Goal: Task Accomplishment & Management: Use online tool/utility

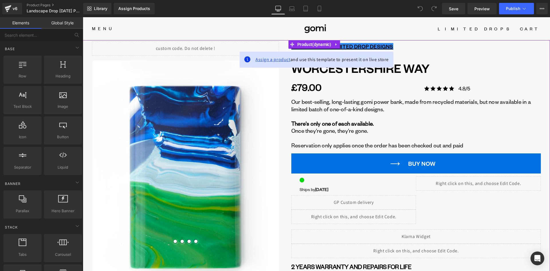
click at [267, 61] on span "Assign a product" at bounding box center [272, 59] width 35 height 6
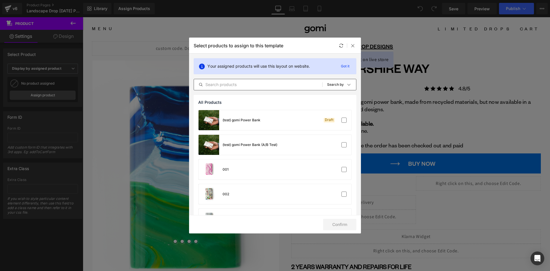
click at [0, 0] on input "text" at bounding box center [0, 0] width 0 height 0
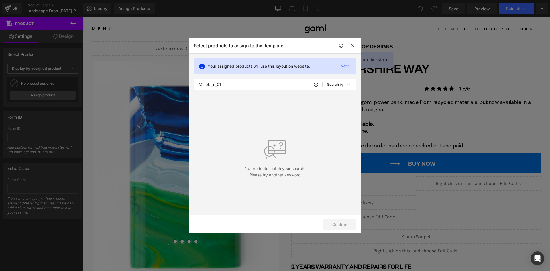
click at [0, 0] on input "pb_ls_01" at bounding box center [0, 0] width 0 height 0
click at [0, 0] on icon at bounding box center [0, 0] width 0 height 0
click at [0, 0] on input "pb_" at bounding box center [0, 0] width 0 height 0
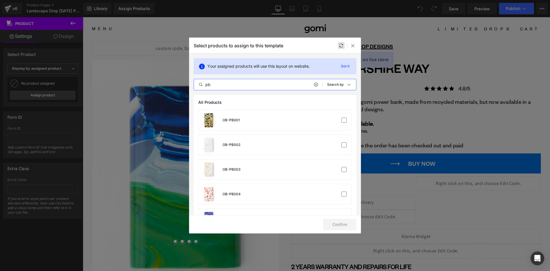
type input "pb_"
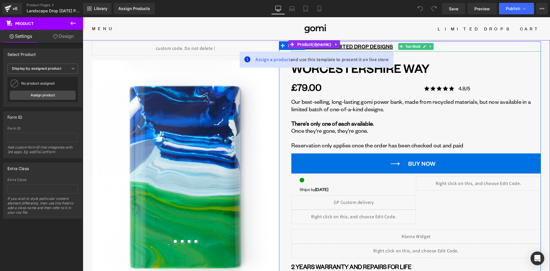
click at [425, 45] on link at bounding box center [424, 46] width 6 height 7
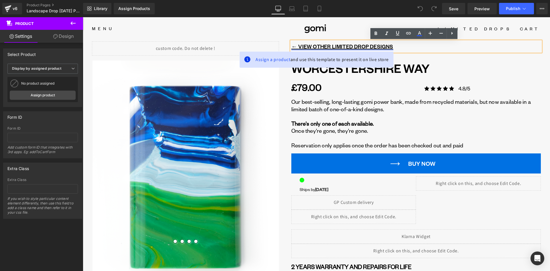
click at [367, 46] on u "← VIEW OTHER LIMITED DROP DESIGNS" at bounding box center [342, 46] width 102 height 7
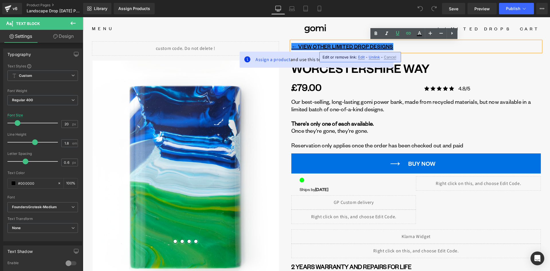
click at [329, 46] on u "← VIEW OTHER LIMITED DROP DESIGNS" at bounding box center [342, 46] width 102 height 7
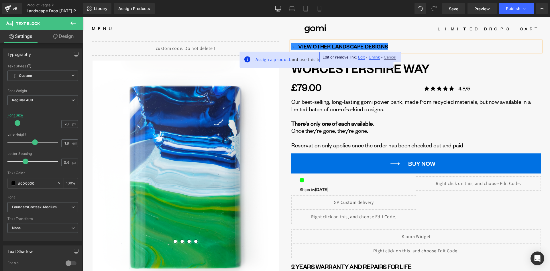
click at [0, 0] on span "Edit" at bounding box center [0, 0] width 0 height 0
click at [374, 60] on input "https://gomi.design/collections/gomi-limited-edition-drops" at bounding box center [353, 59] width 88 height 14
paste input "drop-power-banks-landscape"
type input "https://gomi.design/collections/gomi-limited-drop-power-banks-landscapes"
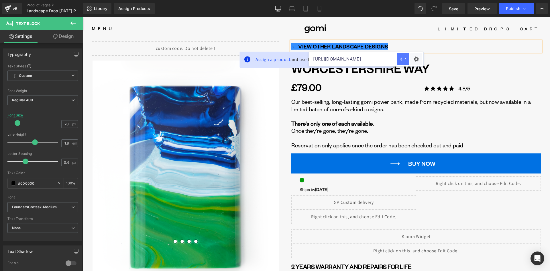
click at [0, 0] on icon "button" at bounding box center [0, 0] width 0 height 0
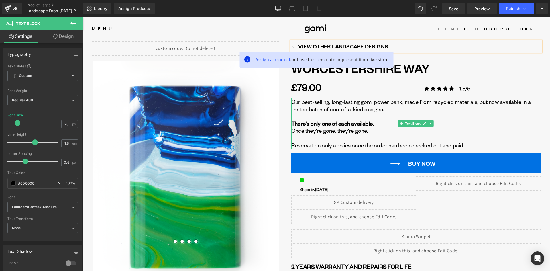
click at [366, 106] on p "Our best-selling, long-lasting gomi power bank, made from recycled materials, b…" at bounding box center [415, 105] width 249 height 14
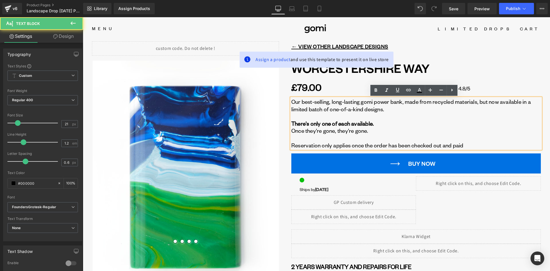
click at [329, 110] on p "Our best-selling, long-lasting gomi power bank, made from recycled materials, b…" at bounding box center [415, 105] width 249 height 14
click at [363, 110] on p "Our best-selling, long-lasting gomi power bank, made from recycled materials, b…" at bounding box center [415, 105] width 249 height 14
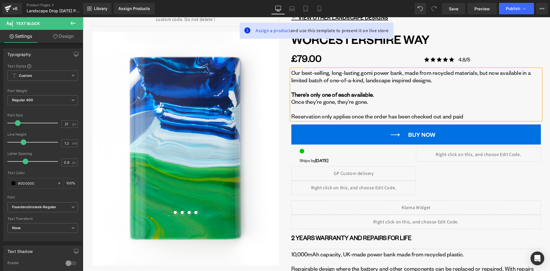
scroll to position [29, 0]
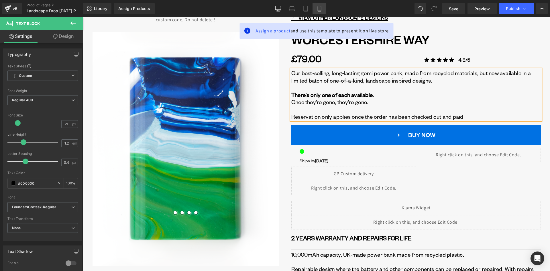
click at [323, 9] on link "Mobile" at bounding box center [319, 8] width 14 height 11
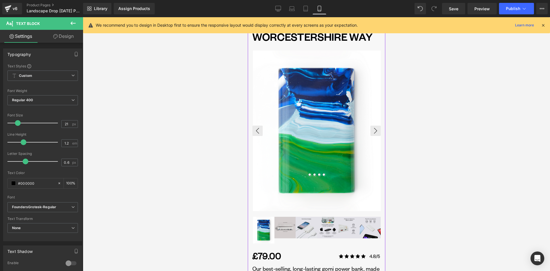
scroll to position [0, 0]
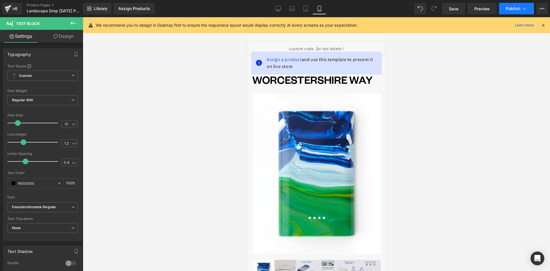
click at [517, 10] on span "Publish" at bounding box center [513, 8] width 14 height 5
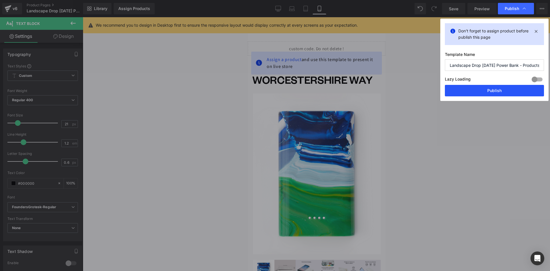
click at [0, 0] on button "Publish" at bounding box center [0, 0] width 0 height 0
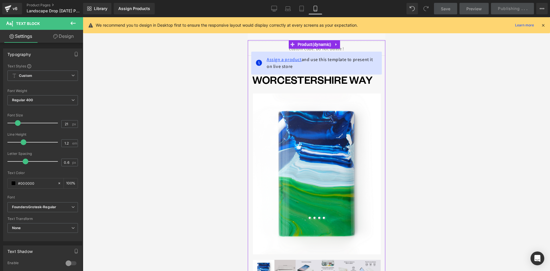
click at [283, 60] on span "Assign a product" at bounding box center [283, 59] width 35 height 6
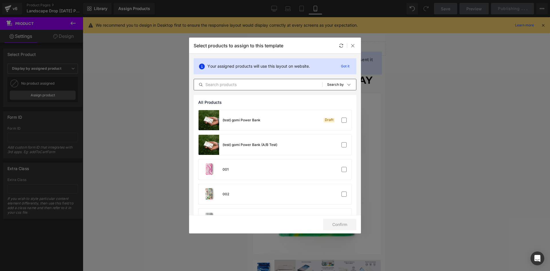
click at [0, 0] on input "text" at bounding box center [0, 0] width 0 height 0
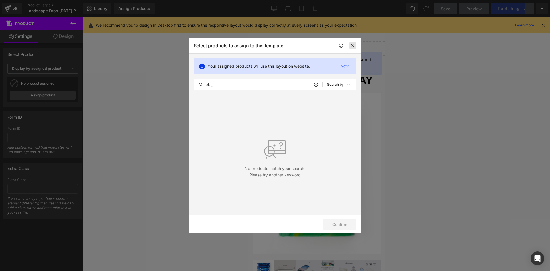
type input "pb_l"
click at [0, 0] on icon at bounding box center [0, 0] width 0 height 0
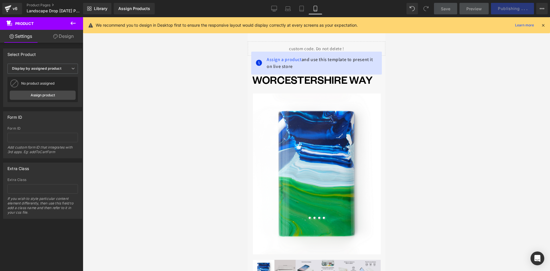
click at [438, 87] on div at bounding box center [316, 143] width 467 height 253
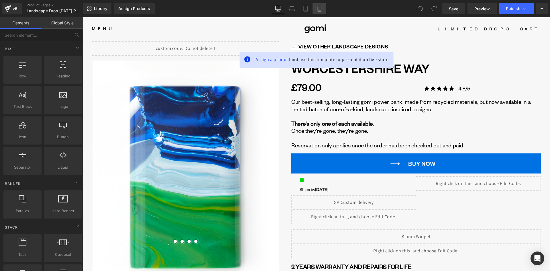
drag, startPoint x: 191, startPoint y: 39, endPoint x: 319, endPoint y: 9, distance: 131.1
click at [319, 9] on icon at bounding box center [319, 9] width 6 height 6
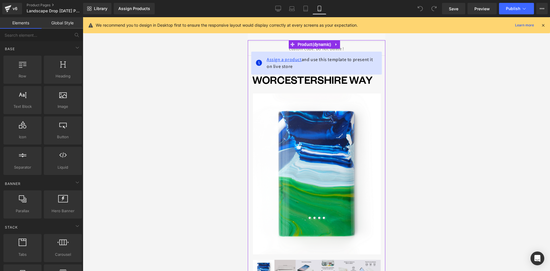
click at [281, 58] on span "Assign a product" at bounding box center [283, 59] width 35 height 6
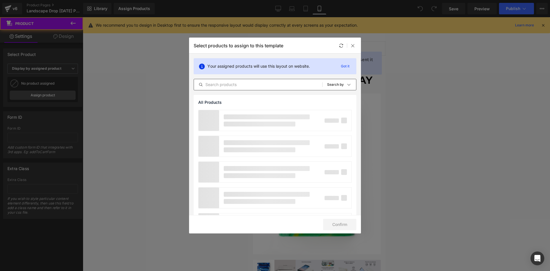
click at [251, 86] on input "text" at bounding box center [258, 84] width 128 height 7
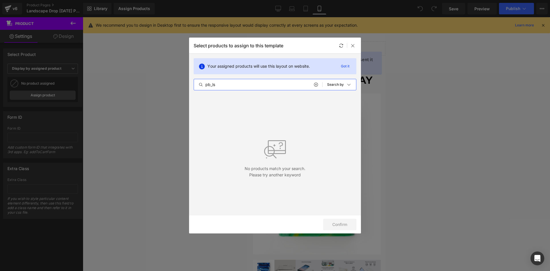
drag, startPoint x: 216, startPoint y: 86, endPoint x: 196, endPoint y: 87, distance: 19.5
click at [196, 87] on input "pb_ls" at bounding box center [258, 84] width 128 height 7
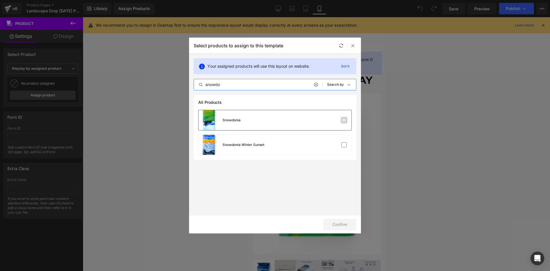
type input "snowdo"
click at [341, 120] on label at bounding box center [343, 119] width 5 height 5
click at [344, 120] on input "checkbox" at bounding box center [344, 120] width 0 height 0
click at [344, 225] on button "Confirm" at bounding box center [339, 223] width 33 height 11
click at [352, 46] on icon at bounding box center [352, 45] width 5 height 5
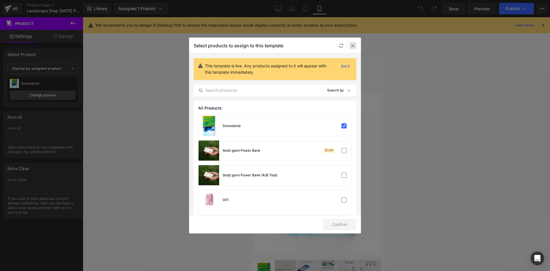
click at [352, 46] on icon at bounding box center [352, 45] width 5 height 5
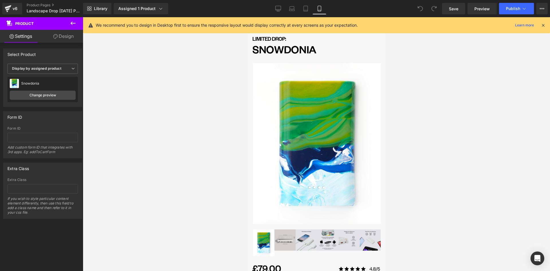
scroll to position [29, 0]
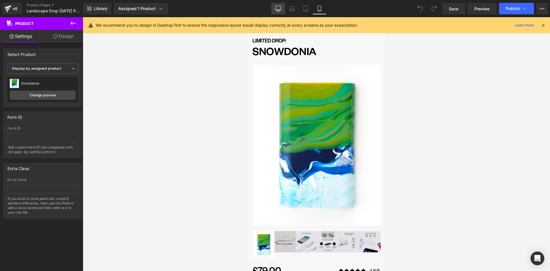
click at [281, 9] on link "Desktop" at bounding box center [278, 8] width 14 height 11
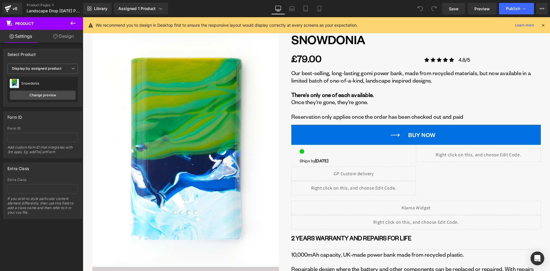
scroll to position [0, 0]
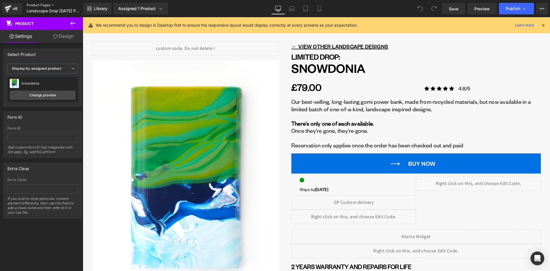
click at [47, 4] on link "Product Pages" at bounding box center [60, 5] width 66 height 5
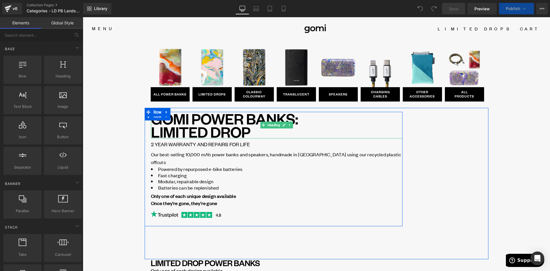
click at [182, 124] on h1 "GOMI POWER BANKS: LIMITED DROP" at bounding box center [276, 125] width 251 height 27
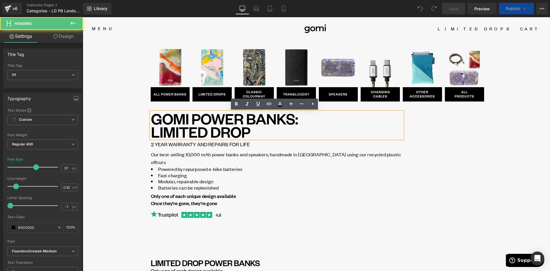
click at [159, 131] on h1 "GOMI POWER BANKS: LIMITED DROP" at bounding box center [276, 125] width 251 height 27
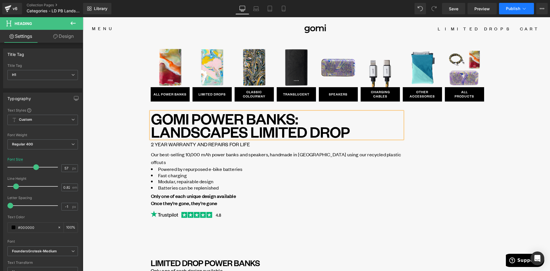
click at [513, 8] on span "Publish" at bounding box center [513, 8] width 14 height 5
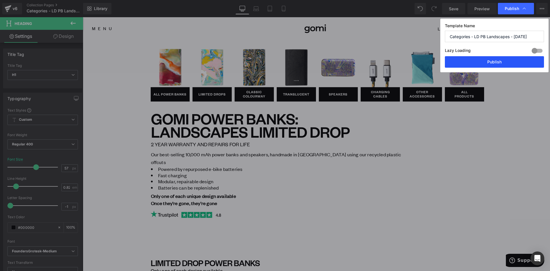
click at [0, 0] on button "Publish" at bounding box center [0, 0] width 0 height 0
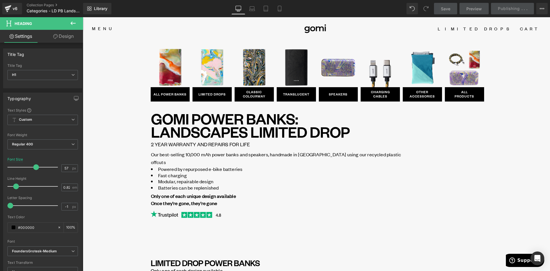
click at [201, 165] on span "Powered by repurposed e-bike batteries" at bounding box center [200, 168] width 84 height 6
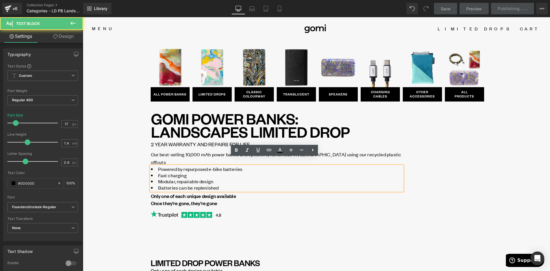
click at [165, 153] on span "Our best-selling 10,000 mAh power banks and speakers, handmade in [GEOGRAPHIC_D…" at bounding box center [276, 158] width 250 height 14
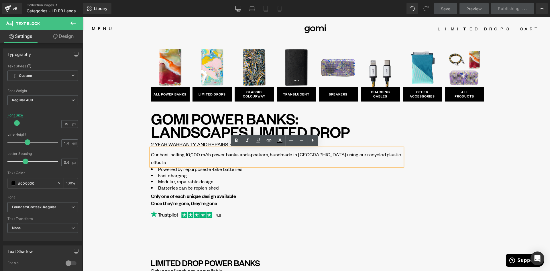
click at [385, 154] on p "Our best-selling 10,000 mAh power banks and speakers, handmade in [GEOGRAPHIC_D…" at bounding box center [276, 158] width 251 height 16
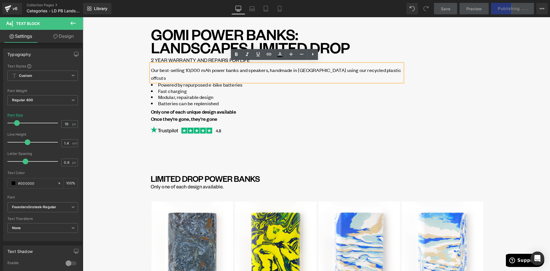
scroll to position [86, 0]
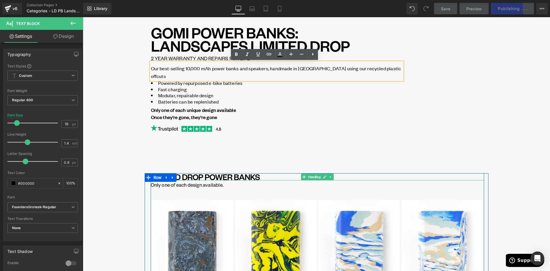
drag, startPoint x: 204, startPoint y: 176, endPoint x: 212, endPoint y: 181, distance: 10.3
click at [204, 176] on h1 "LIMITED DROP POWER BANKS" at bounding box center [317, 176] width 333 height 7
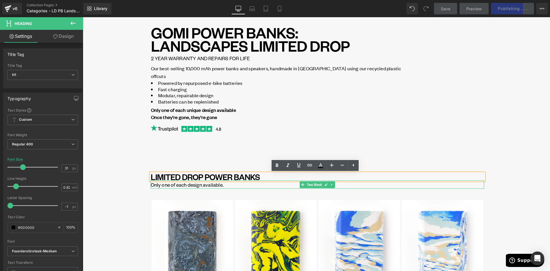
click at [152, 185] on p "Only one of each design available." at bounding box center [317, 185] width 333 height 8
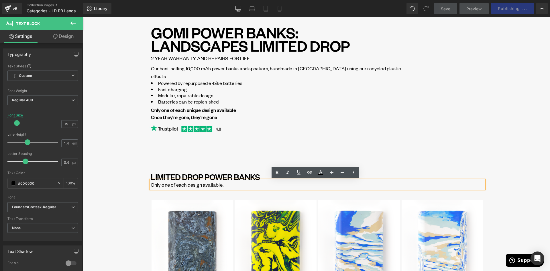
click at [182, 182] on p "Only one of each design available." at bounding box center [317, 185] width 333 height 8
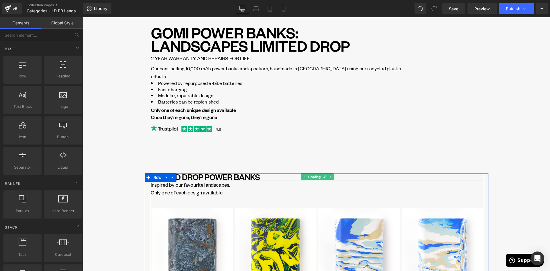
click at [204, 177] on h1 "LIMITED DROP POWER BANKS" at bounding box center [317, 176] width 333 height 7
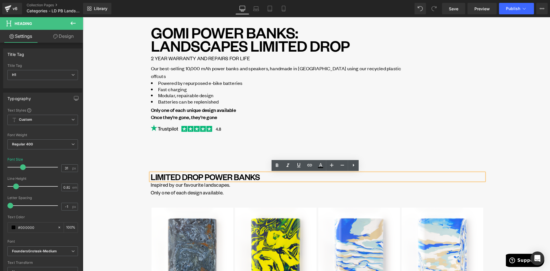
click at [266, 178] on h1 "LIMITED DROP POWER BANKS" at bounding box center [317, 176] width 333 height 7
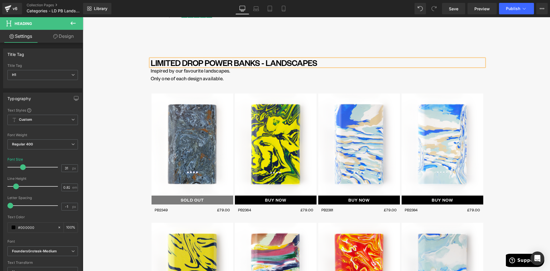
scroll to position [200, 0]
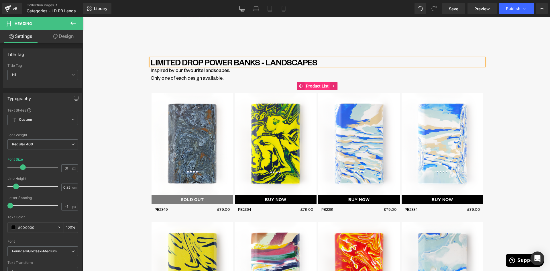
click at [318, 85] on span "Product List" at bounding box center [317, 86] width 26 height 9
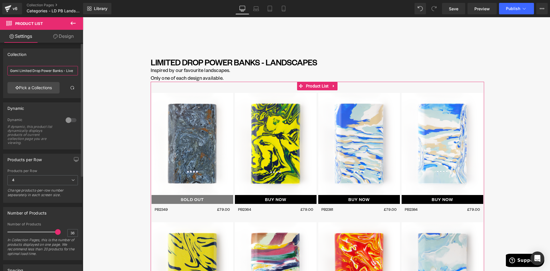
click at [44, 72] on input "Gomi Limited Drop Power Banks - Live" at bounding box center [42, 70] width 70 height 9
click at [47, 85] on link "Pick a Collections" at bounding box center [33, 87] width 52 height 11
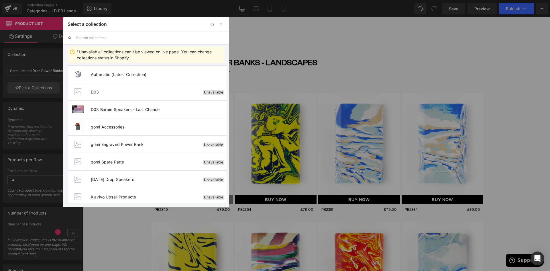
click at [117, 36] on input "text" at bounding box center [150, 37] width 148 height 13
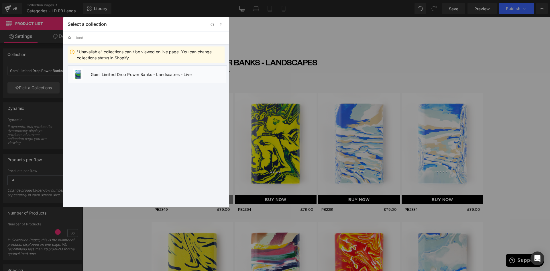
type input "land"
click at [126, 71] on li "Gomi Limited Drop Power Banks - Landscapes - Live" at bounding box center [147, 73] width 159 height 17
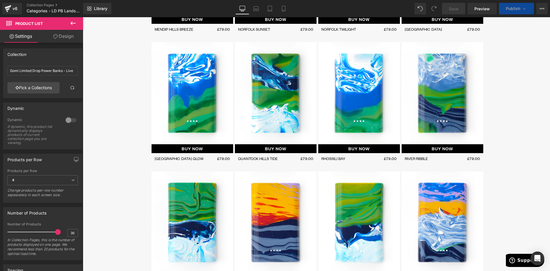
scroll to position [1288, 0]
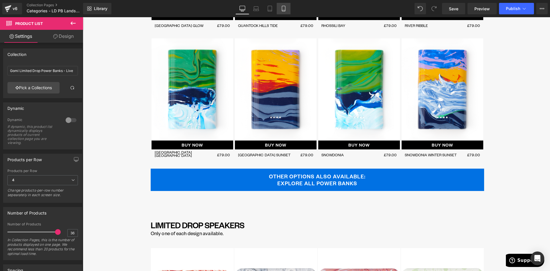
click at [281, 9] on icon at bounding box center [284, 9] width 6 height 6
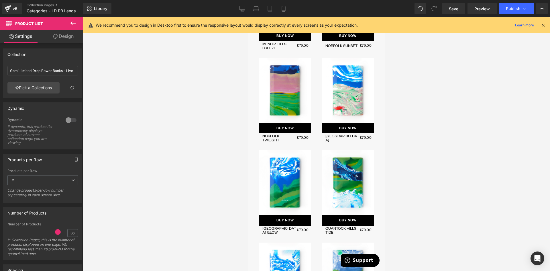
scroll to position [1570, 0]
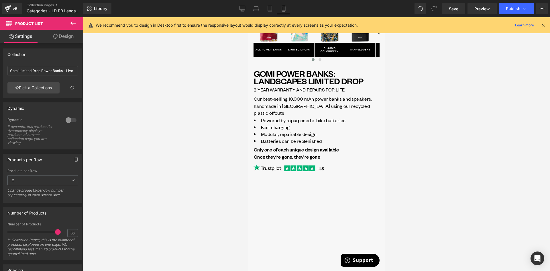
drag, startPoint x: 382, startPoint y: 151, endPoint x: 637, endPoint y: 44, distance: 276.5
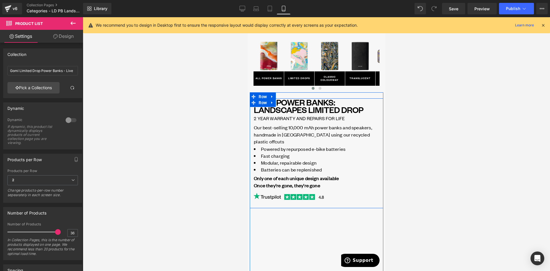
scroll to position [0, 0]
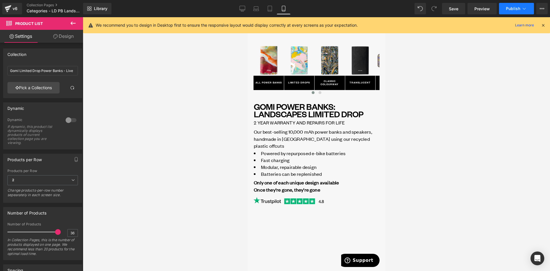
click at [518, 8] on span "Publish" at bounding box center [513, 8] width 14 height 5
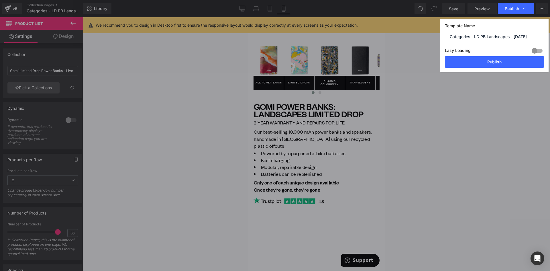
click at [485, 65] on button "Publish" at bounding box center [494, 61] width 99 height 11
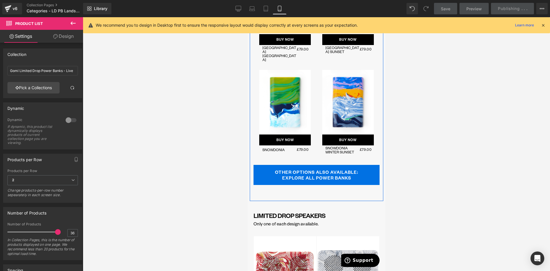
scroll to position [1890, 0]
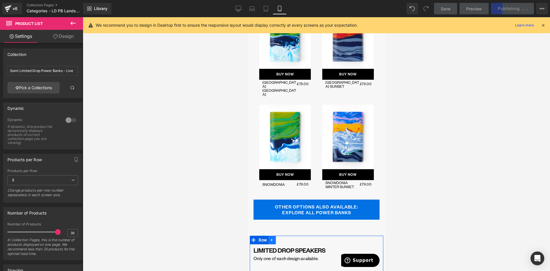
click at [272, 238] on icon at bounding box center [272, 240] width 4 height 4
click at [285, 238] on icon at bounding box center [287, 240] width 4 height 4
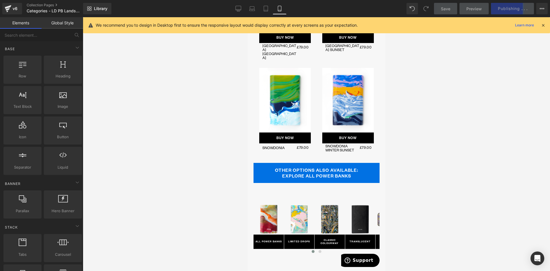
scroll to position [2062, 0]
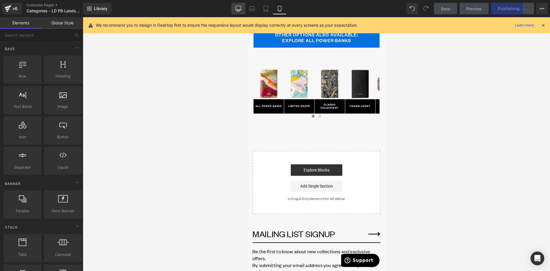
click at [243, 8] on link "Desktop" at bounding box center [238, 8] width 14 height 11
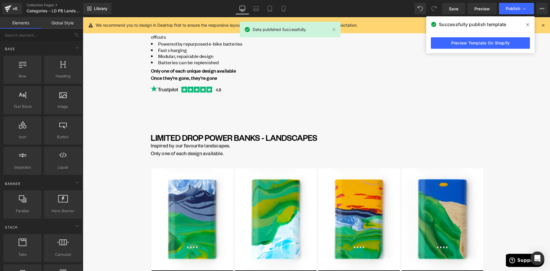
scroll to position [125, 0]
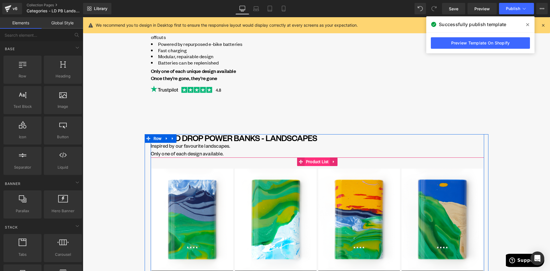
click at [314, 161] on span "Product List" at bounding box center [317, 161] width 26 height 9
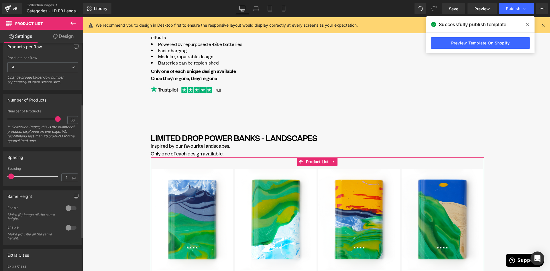
scroll to position [115, 0]
drag, startPoint x: 69, startPoint y: 118, endPoint x: 79, endPoint y: 118, distance: 10.6
click at [79, 118] on div "36 Number of Products 36 In Collection Pages, this is the number of products di…" at bounding box center [42, 126] width 78 height 38
type input "40"
click at [69, 102] on div "Number of Products" at bounding box center [42, 97] width 78 height 11
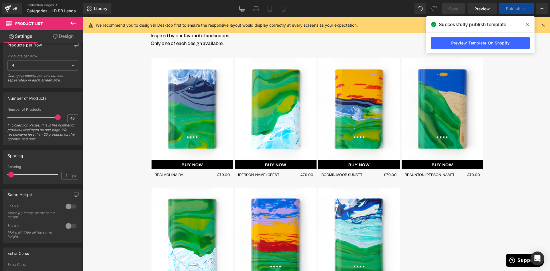
scroll to position [239, 0]
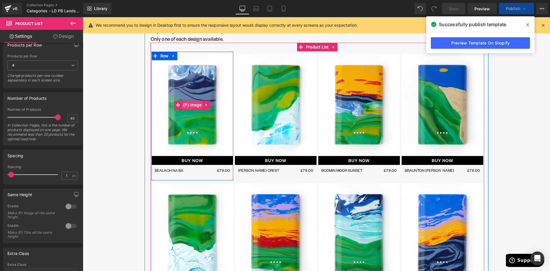
click at [196, 104] on span "(P) Image" at bounding box center [192, 105] width 21 height 9
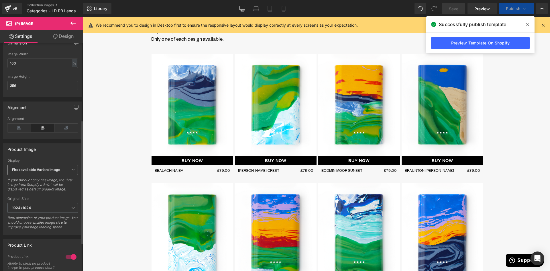
scroll to position [143, 0]
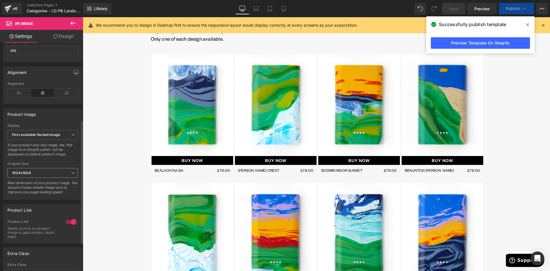
click at [60, 177] on span "1024x1024" at bounding box center [42, 173] width 70 height 10
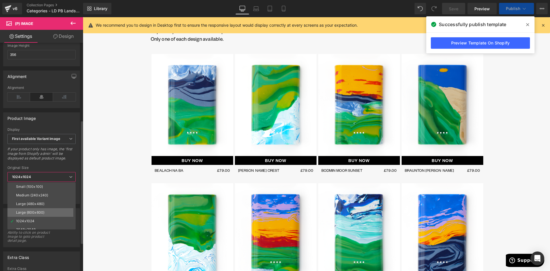
click at [48, 212] on li "Large (600x600)" at bounding box center [42, 212] width 71 height 9
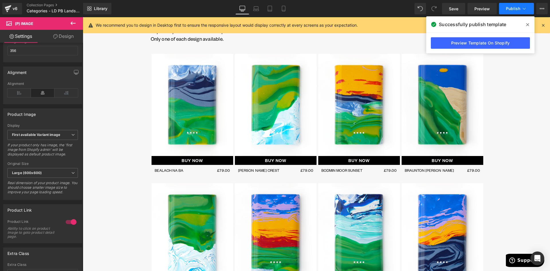
click at [513, 8] on span "Publish" at bounding box center [513, 8] width 14 height 5
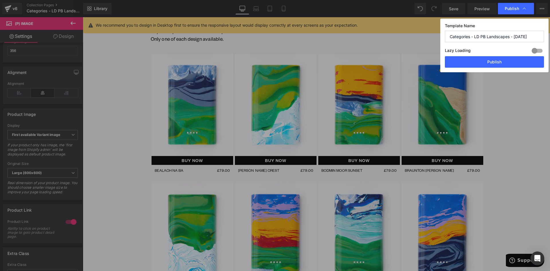
click at [502, 61] on button "Publish" at bounding box center [494, 61] width 99 height 11
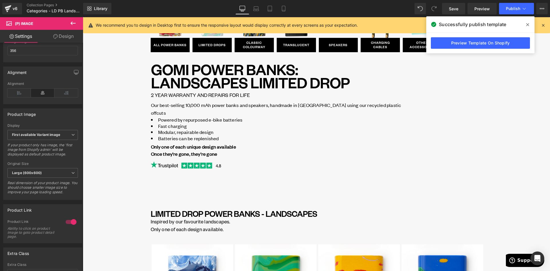
scroll to position [0, 0]
